Goal: Check status

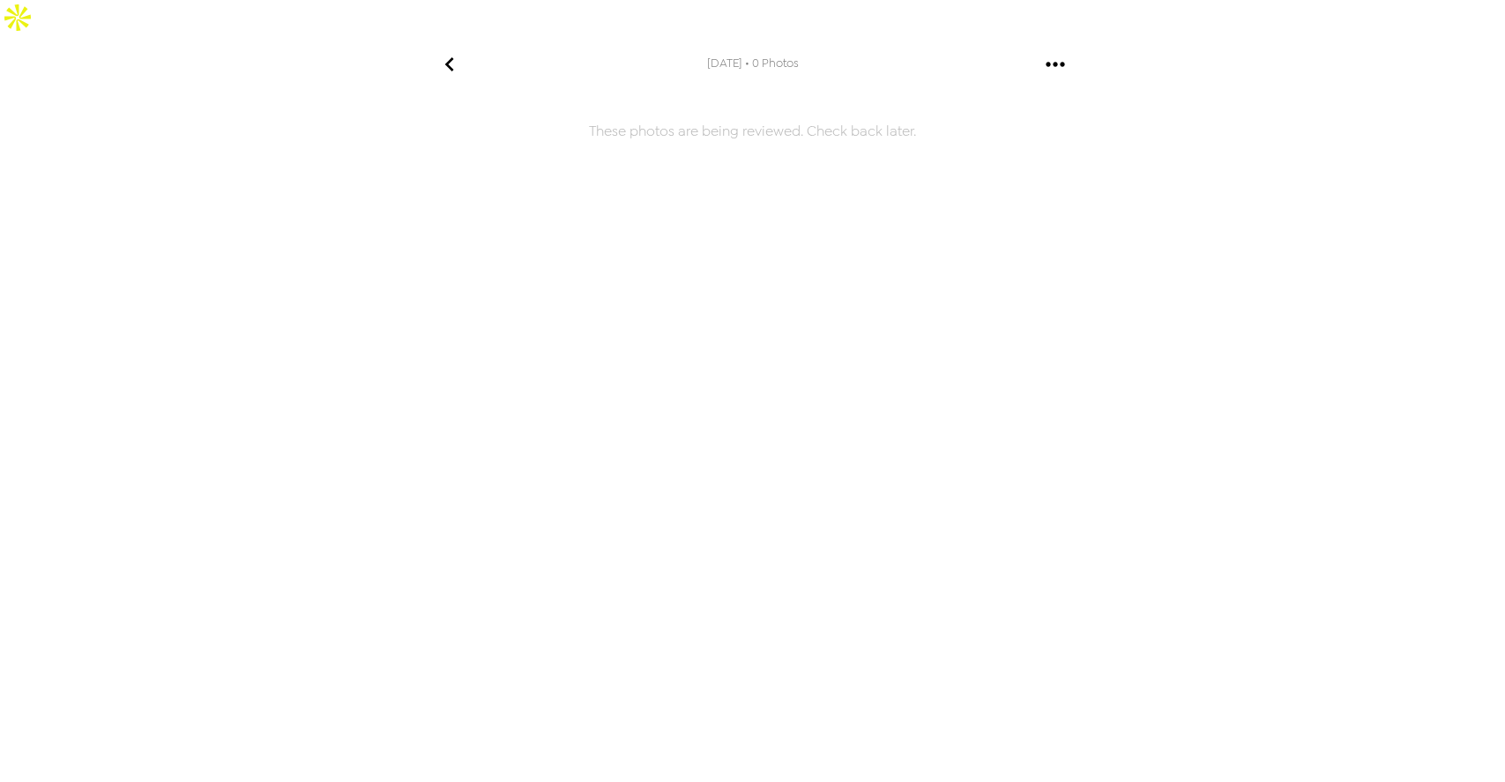
click at [1027, 42] on div at bounding box center [1055, 63] width 57 height 57
click at [922, 164] on h6 "These photos are being reviewed. Check back later." at bounding box center [752, 366] width 705 height 530
